Goal: Task Accomplishment & Management: Use online tool/utility

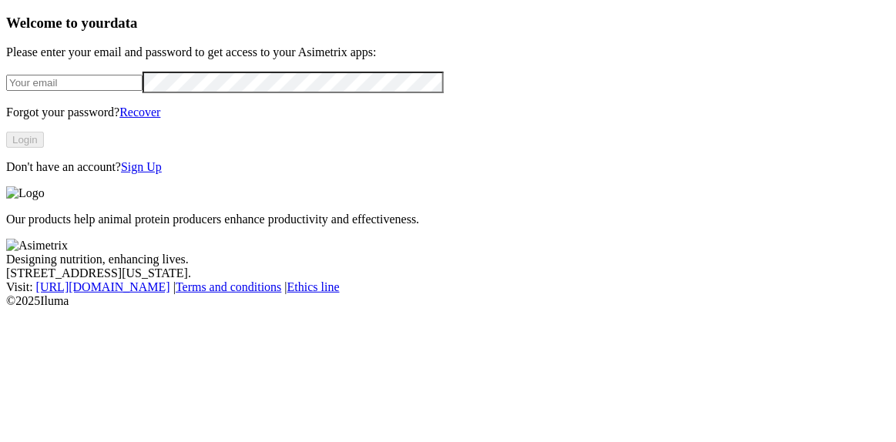
type input "[PERSON_NAME][EMAIL_ADDRESS][DOMAIN_NAME]"
click at [44, 148] on button "Login" at bounding box center [25, 140] width 38 height 16
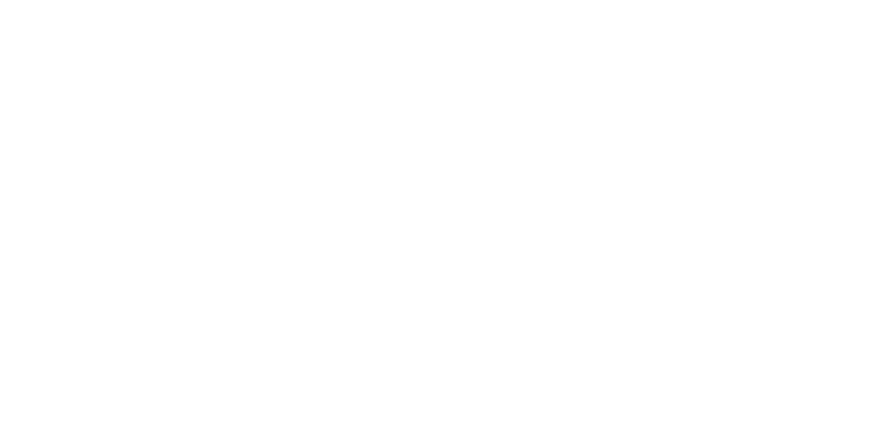
scroll to position [575, 0]
